Goal: Task Accomplishment & Management: Manage account settings

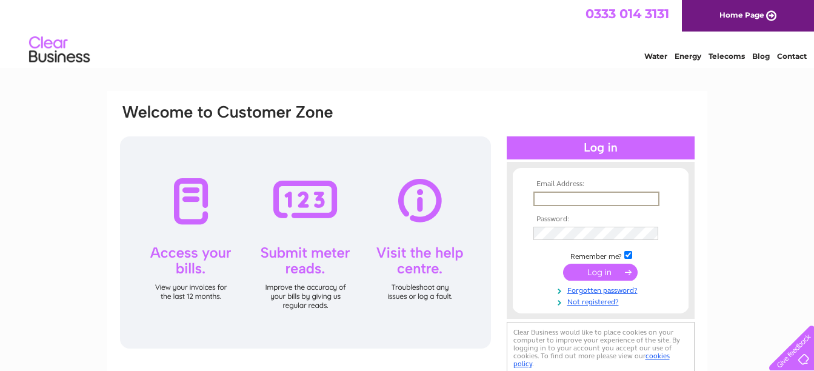
click at [559, 195] on input "text" at bounding box center [596, 199] width 126 height 15
type input "tonydavids@hotmail.co.uk"
click at [594, 272] on input "submit" at bounding box center [600, 270] width 75 height 17
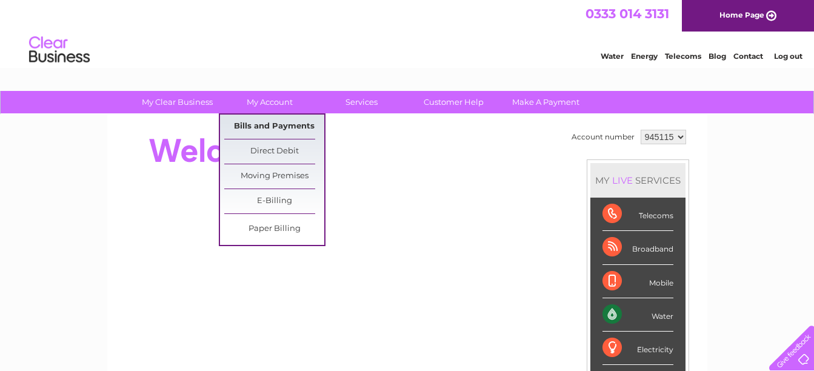
click at [276, 127] on link "Bills and Payments" at bounding box center [274, 127] width 100 height 24
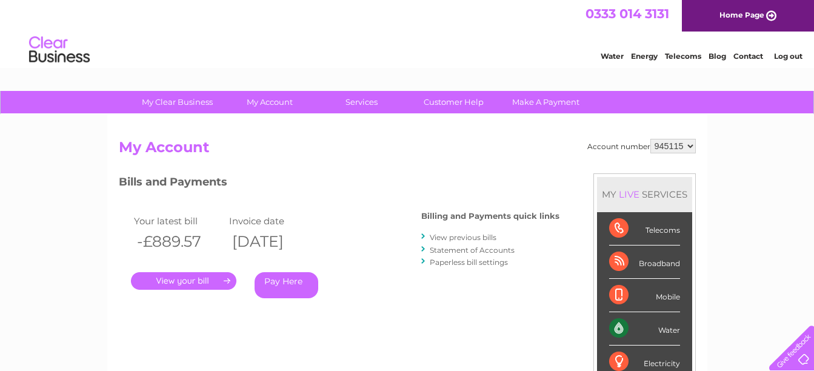
scroll to position [61, 0]
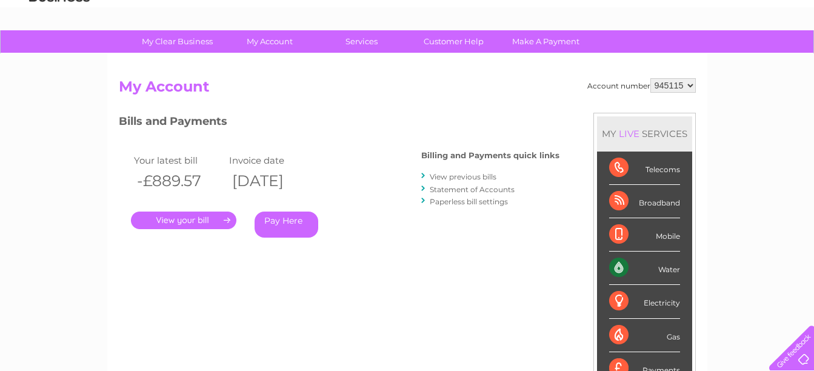
click at [184, 219] on link "." at bounding box center [183, 221] width 105 height 18
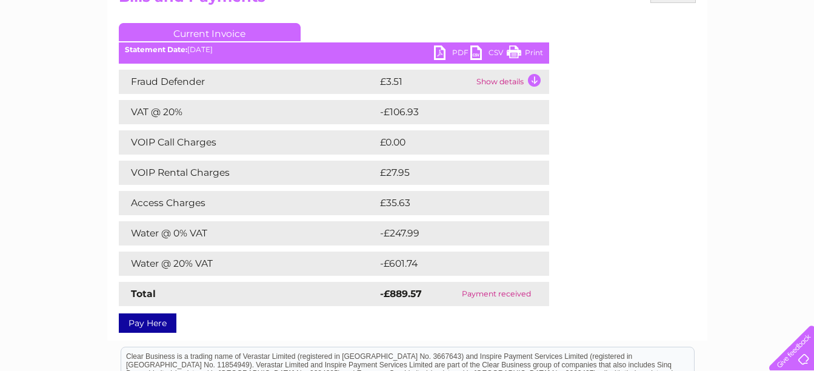
scroll to position [121, 0]
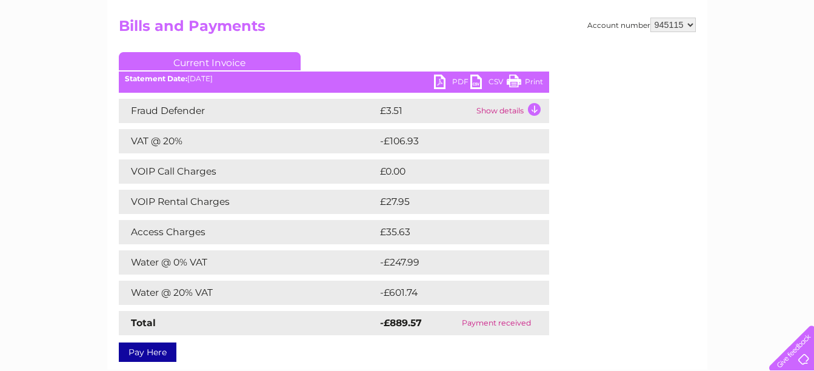
click at [528, 81] on link "Print" at bounding box center [525, 84] width 36 height 18
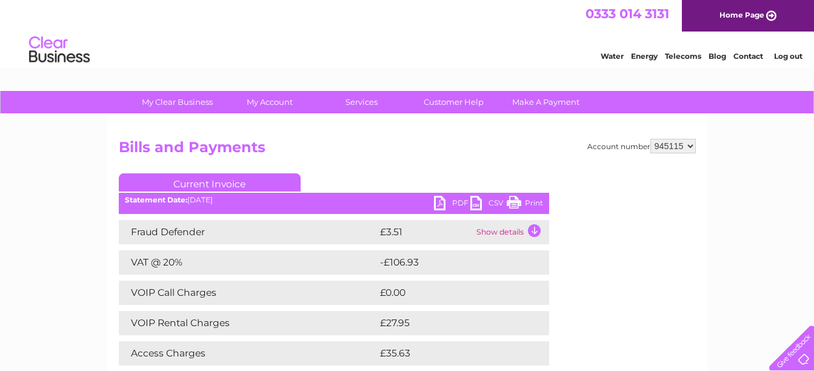
scroll to position [61, 0]
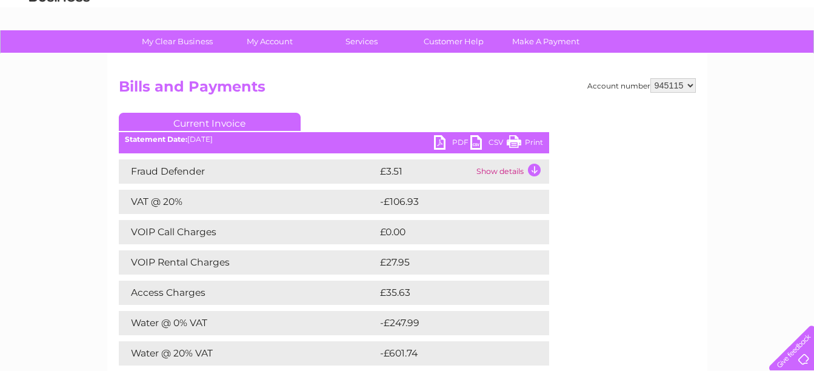
click at [446, 142] on link "PDF" at bounding box center [452, 144] width 36 height 18
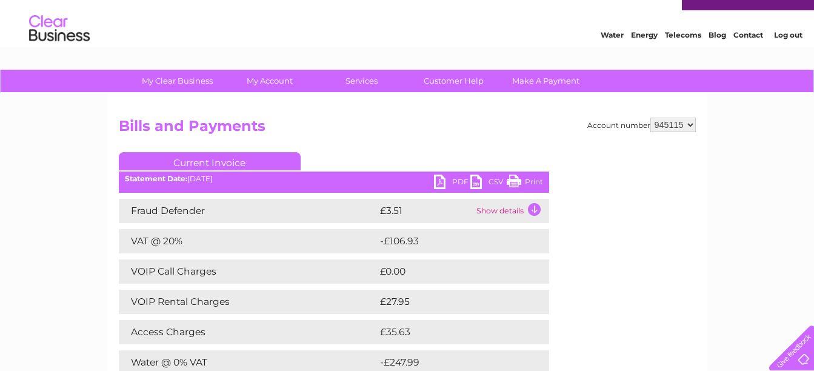
scroll to position [0, 0]
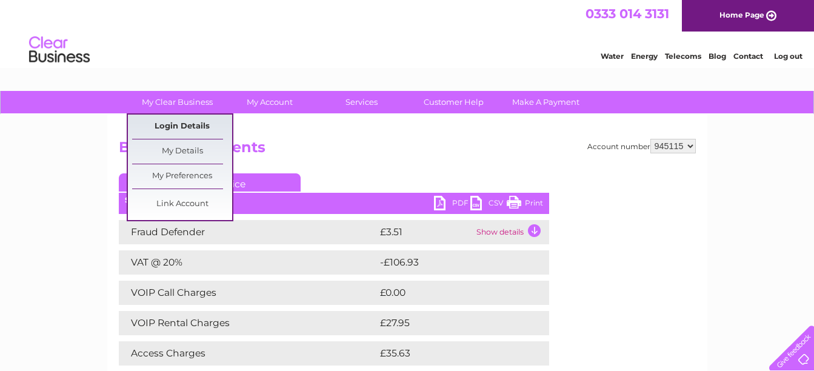
click at [185, 124] on link "Login Details" at bounding box center [182, 127] width 100 height 24
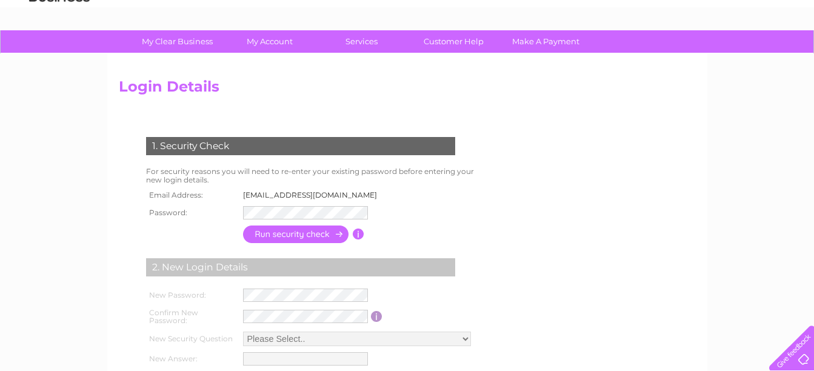
scroll to position [121, 0]
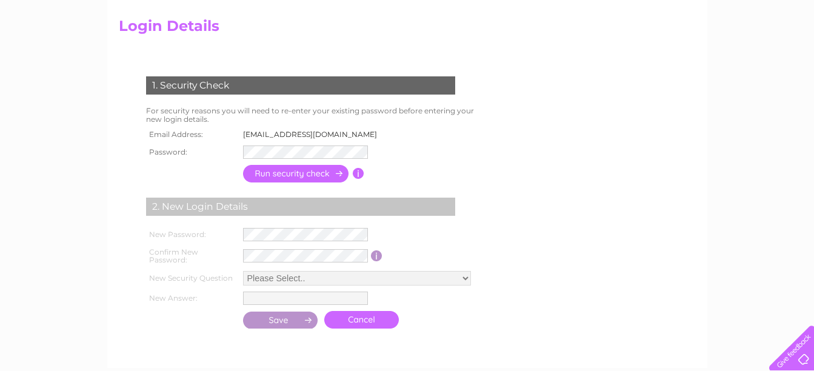
click at [276, 178] on input "button" at bounding box center [296, 174] width 107 height 18
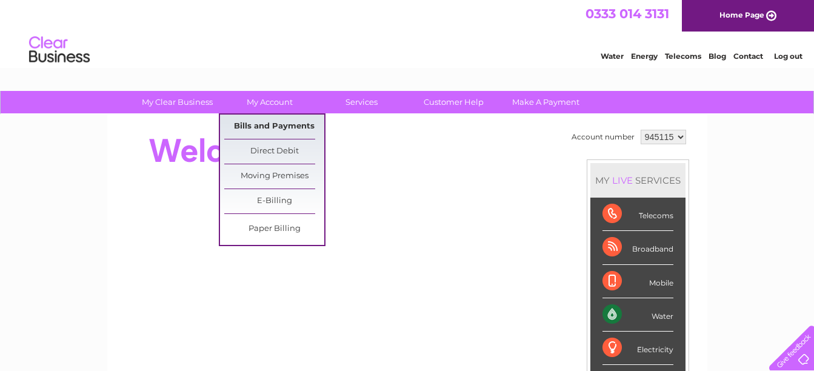
click at [272, 125] on link "Bills and Payments" at bounding box center [274, 127] width 100 height 24
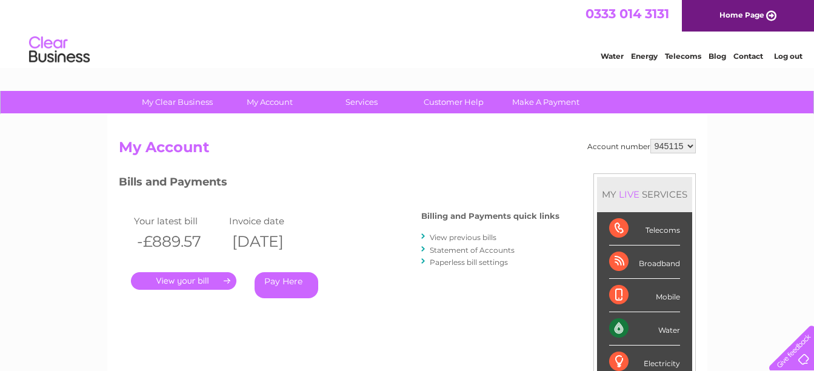
scroll to position [61, 0]
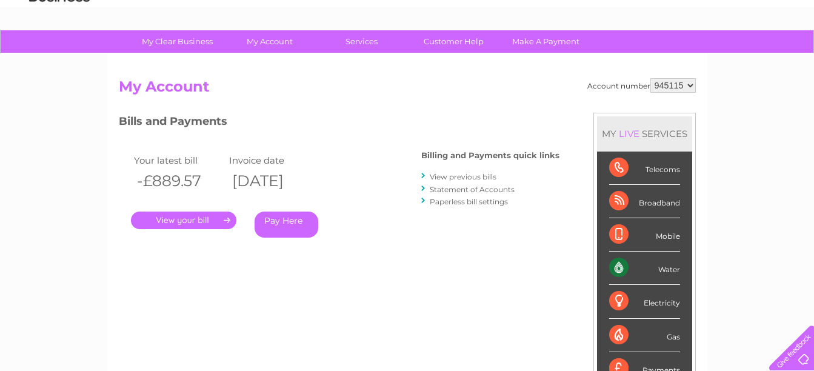
click at [442, 187] on link "Statement of Accounts" at bounding box center [472, 189] width 85 height 9
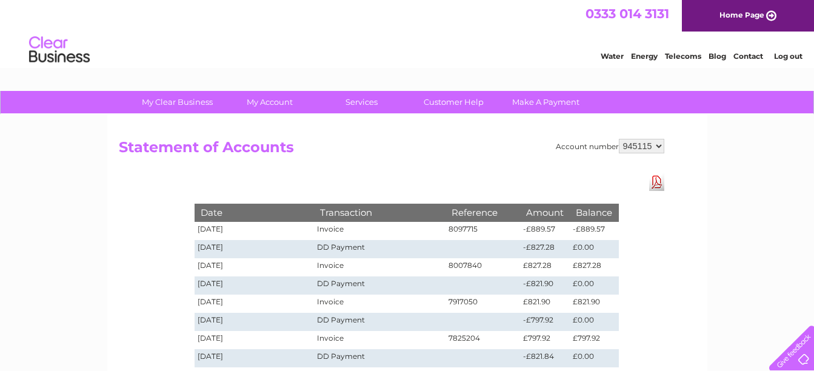
click at [778, 55] on link "Log out" at bounding box center [788, 56] width 28 height 9
